Goal: Navigation & Orientation: Find specific page/section

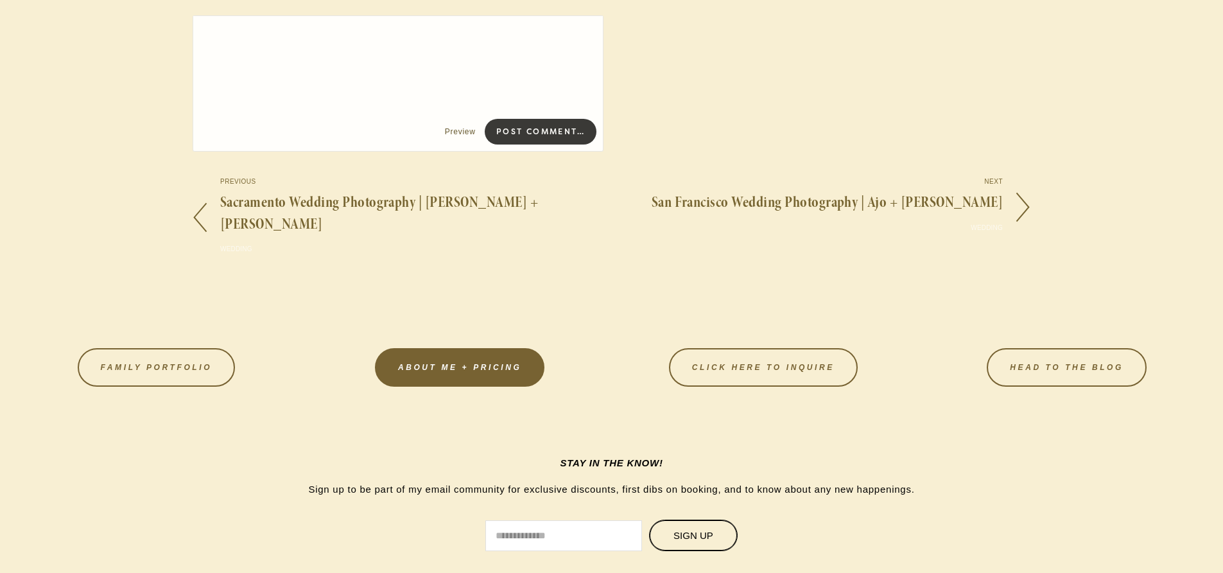
scroll to position [41775, 0]
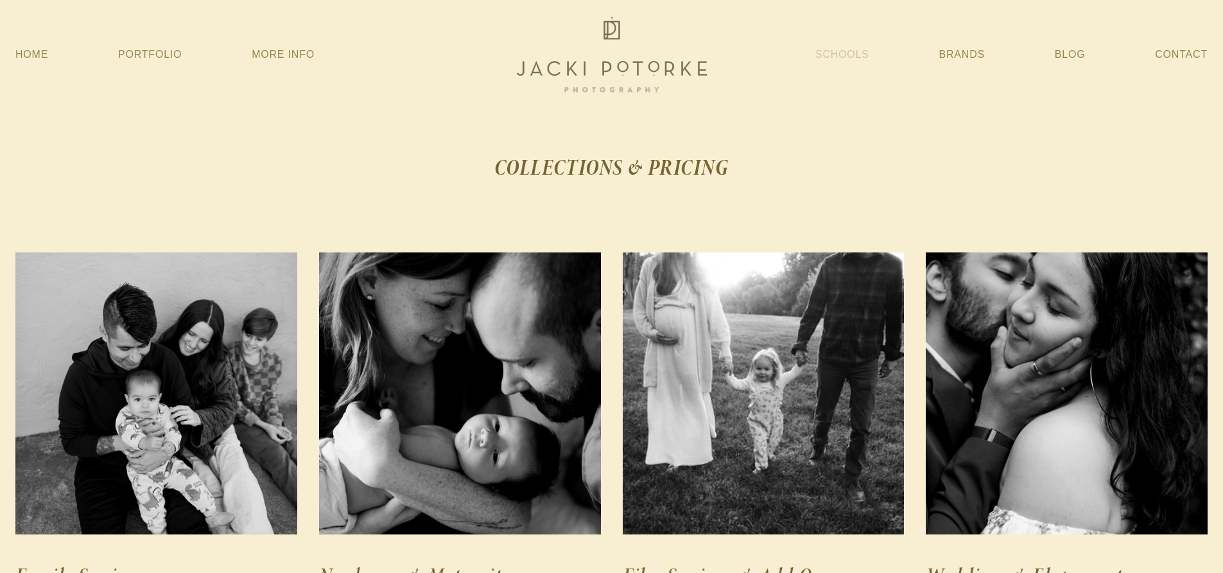
click at [858, 48] on link "Schools" at bounding box center [842, 54] width 54 height 23
